Goal: Information Seeking & Learning: Learn about a topic

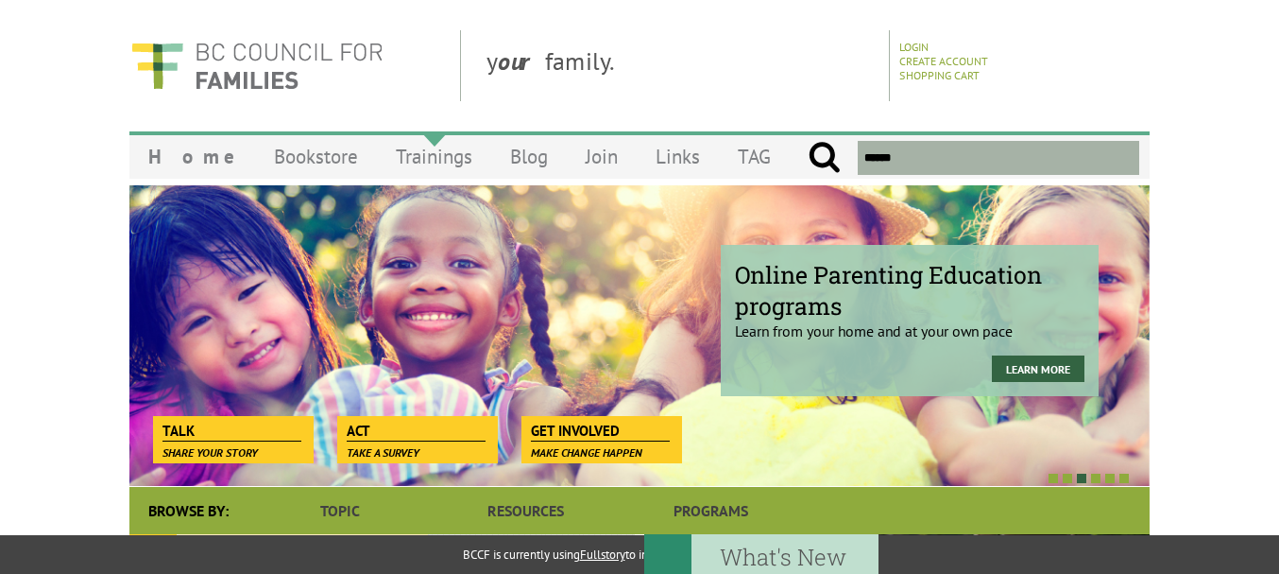
click at [397, 164] on link "Trainings" at bounding box center [434, 156] width 114 height 44
click at [1044, 366] on link "Learn more" at bounding box center [1038, 368] width 93 height 26
click at [1049, 374] on link "Learn more" at bounding box center [1038, 368] width 93 height 26
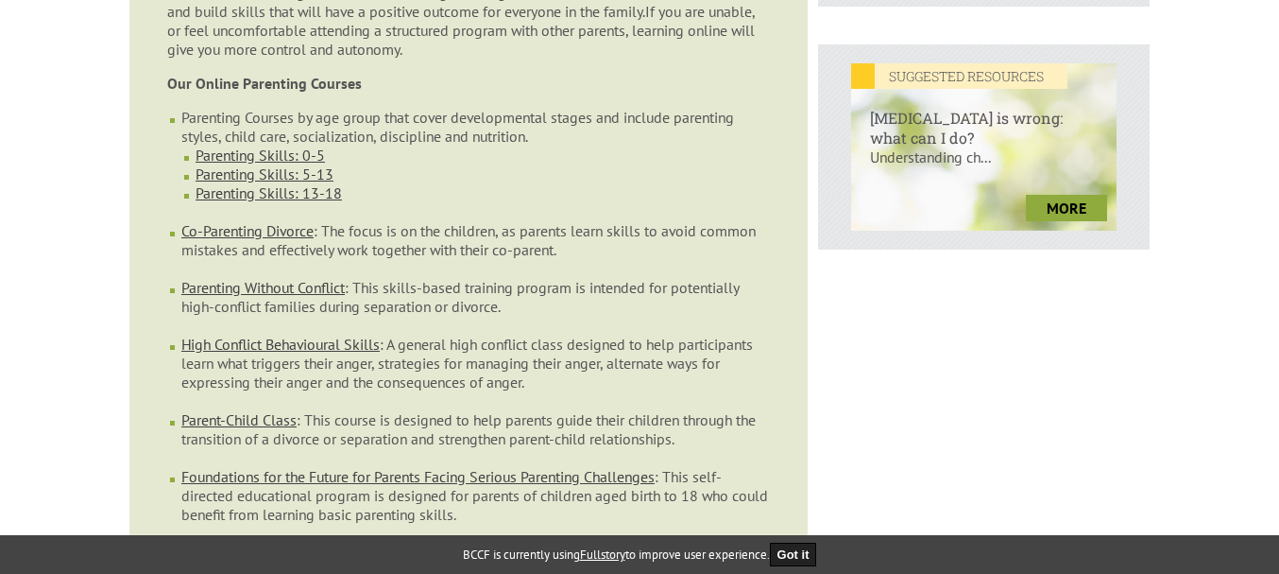
scroll to position [813, 0]
click at [245, 146] on link "Parenting Skills: 0-5" at bounding box center [260, 155] width 129 height 19
